Goal: Information Seeking & Learning: Learn about a topic

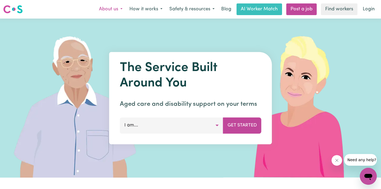
click at [113, 11] on button "About us" at bounding box center [111, 9] width 30 height 11
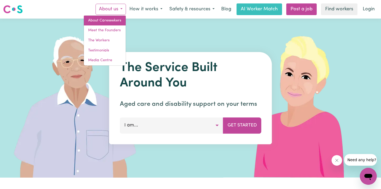
click at [107, 24] on link "About Careseekers" at bounding box center [105, 21] width 42 height 10
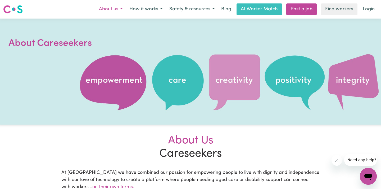
click at [105, 15] on button "About us" at bounding box center [111, 9] width 30 height 11
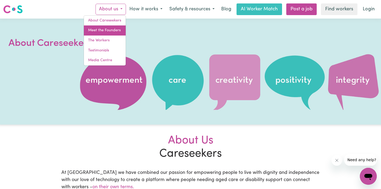
click at [106, 29] on link "Meet the Founders" at bounding box center [105, 30] width 42 height 10
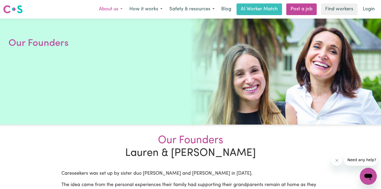
click at [115, 10] on button "About us" at bounding box center [111, 9] width 30 height 11
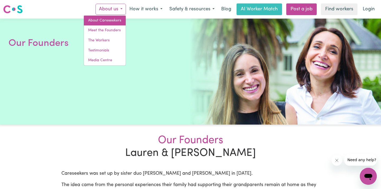
click at [112, 20] on link "About Careseekers" at bounding box center [105, 21] width 42 height 10
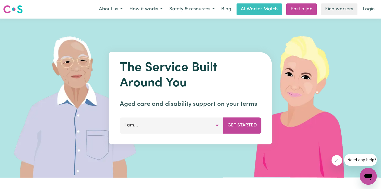
click at [179, 121] on button "I am..." at bounding box center [172, 125] width 104 height 16
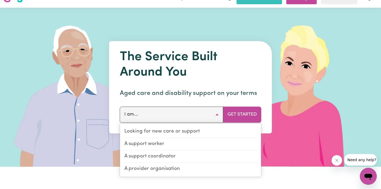
scroll to position [11, 0]
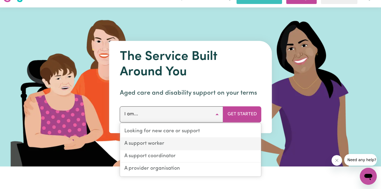
click at [171, 142] on link "A support worker" at bounding box center [190, 144] width 141 height 12
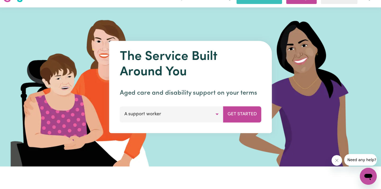
click at [182, 108] on button "A support worker" at bounding box center [172, 114] width 104 height 16
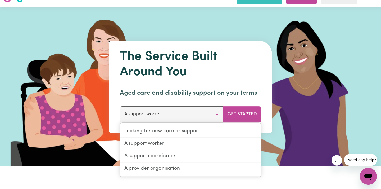
scroll to position [0, 0]
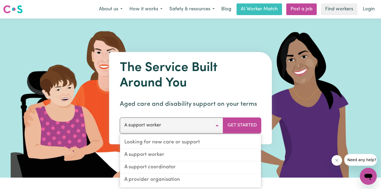
click at [180, 99] on p "Aged care and disability support on your terms" at bounding box center [191, 104] width 142 height 10
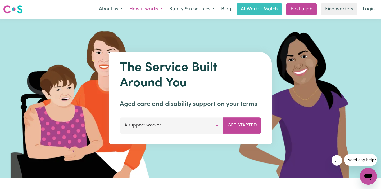
click at [155, 6] on button "How it works" at bounding box center [146, 9] width 40 height 11
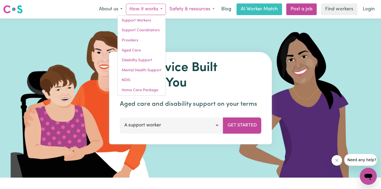
click at [194, 11] on button "Safety & resources" at bounding box center [192, 9] width 52 height 11
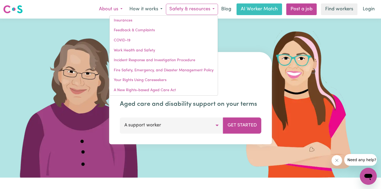
click at [111, 11] on button "About us" at bounding box center [111, 9] width 30 height 11
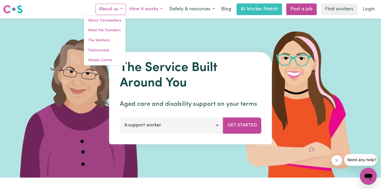
click at [133, 12] on button "How it works" at bounding box center [146, 9] width 40 height 11
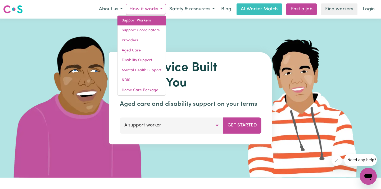
click at [143, 21] on link "Support Workers" at bounding box center [142, 21] width 48 height 10
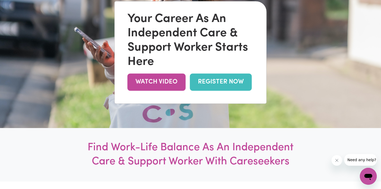
scroll to position [79, 0]
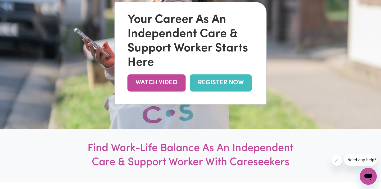
click at [168, 15] on div "Your Career As An Independent Care & Support Worker Starts Here" at bounding box center [191, 41] width 126 height 57
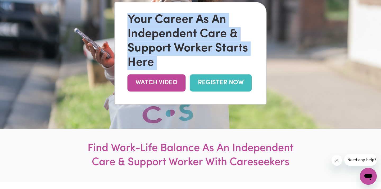
click at [167, 39] on div "Your Career As An Independent Care & Support Worker Starts Here" at bounding box center [191, 41] width 126 height 57
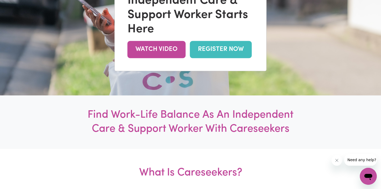
scroll to position [119, 0]
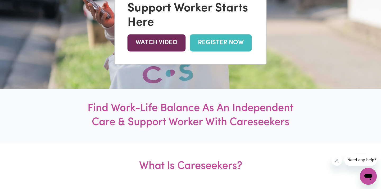
click at [166, 44] on link "WATCH VIDEO" at bounding box center [157, 42] width 58 height 17
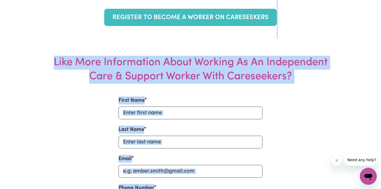
scroll to position [2279, 0]
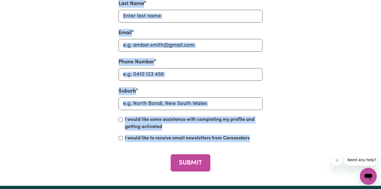
drag, startPoint x: 121, startPoint y: 24, endPoint x: 195, endPoint y: 193, distance: 184.5
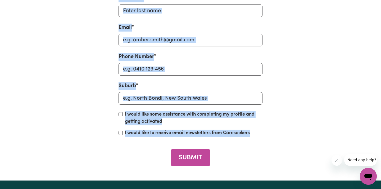
click at [92, 103] on div "First Name Last Name Email Phone Number Suburb I would like some assistance wit…" at bounding box center [190, 67] width 343 height 228
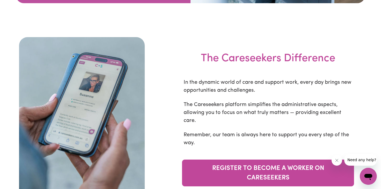
scroll to position [1751, 0]
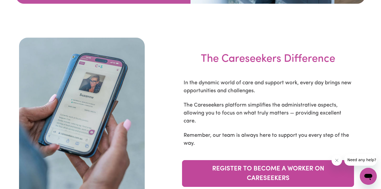
click at [158, 127] on div at bounding box center [81, 123] width 155 height 170
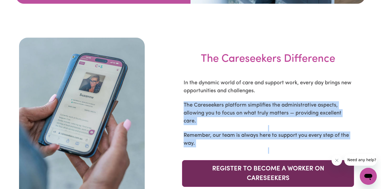
drag, startPoint x: 192, startPoint y: 75, endPoint x: 191, endPoint y: 151, distance: 75.2
click at [192, 153] on div "The Careseekers Difference In the dynamic world of care and support work, every…" at bounding box center [268, 123] width 217 height 170
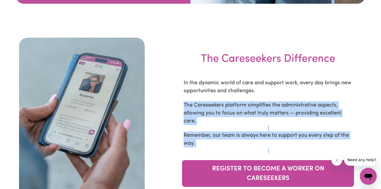
click at [200, 129] on div "The Careseekers Difference In the dynamic world of care and support work, every…" at bounding box center [268, 123] width 217 height 170
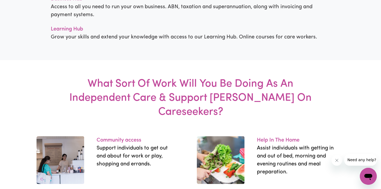
scroll to position [626, 0]
